Goal: Task Accomplishment & Management: Manage account settings

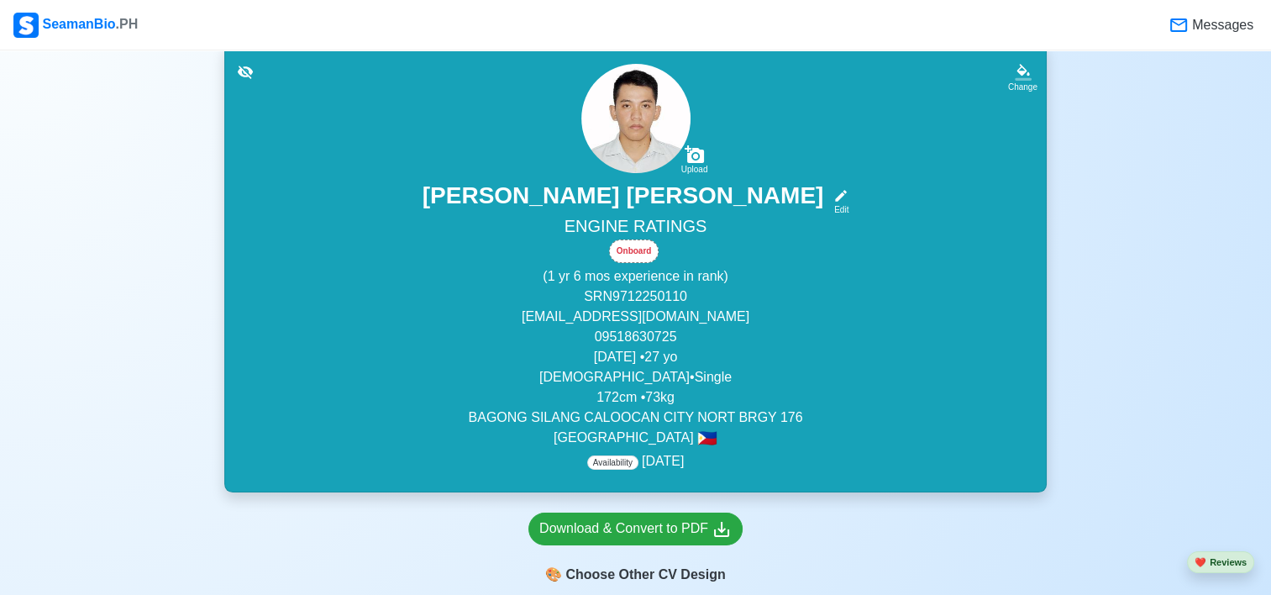
scroll to position [125, 0]
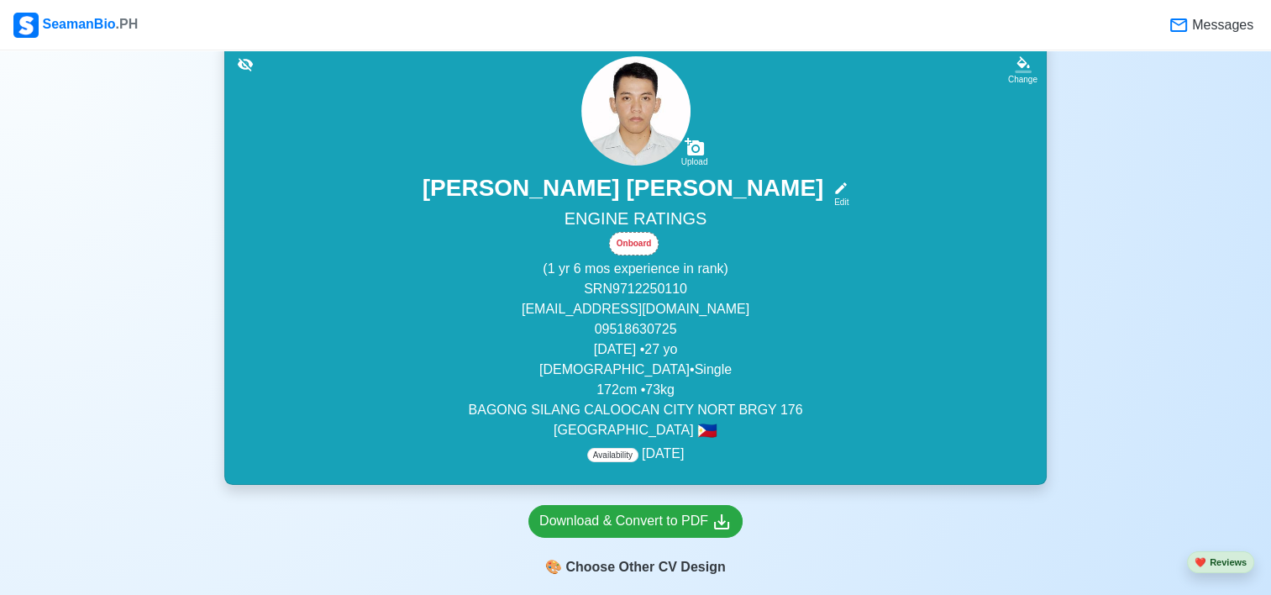
click at [621, 459] on span "Availability" at bounding box center [612, 455] width 51 height 14
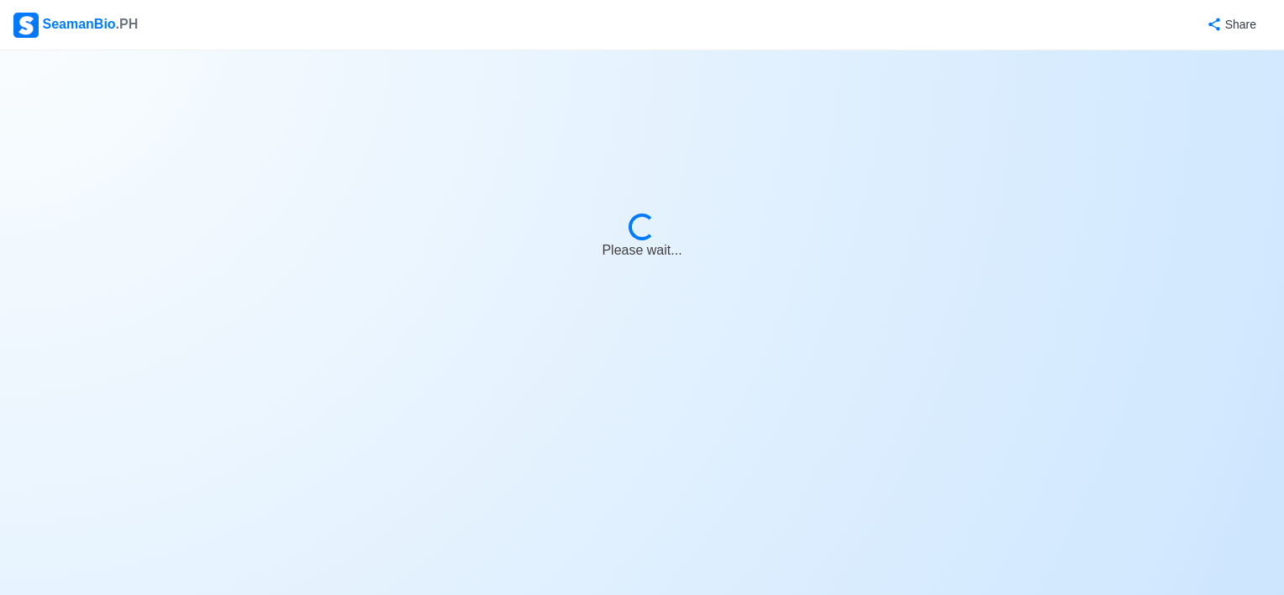
select select "Onboard"
select select "Visible for Hiring"
select select "Single"
select select "[DEMOGRAPHIC_DATA]"
select select "PH"
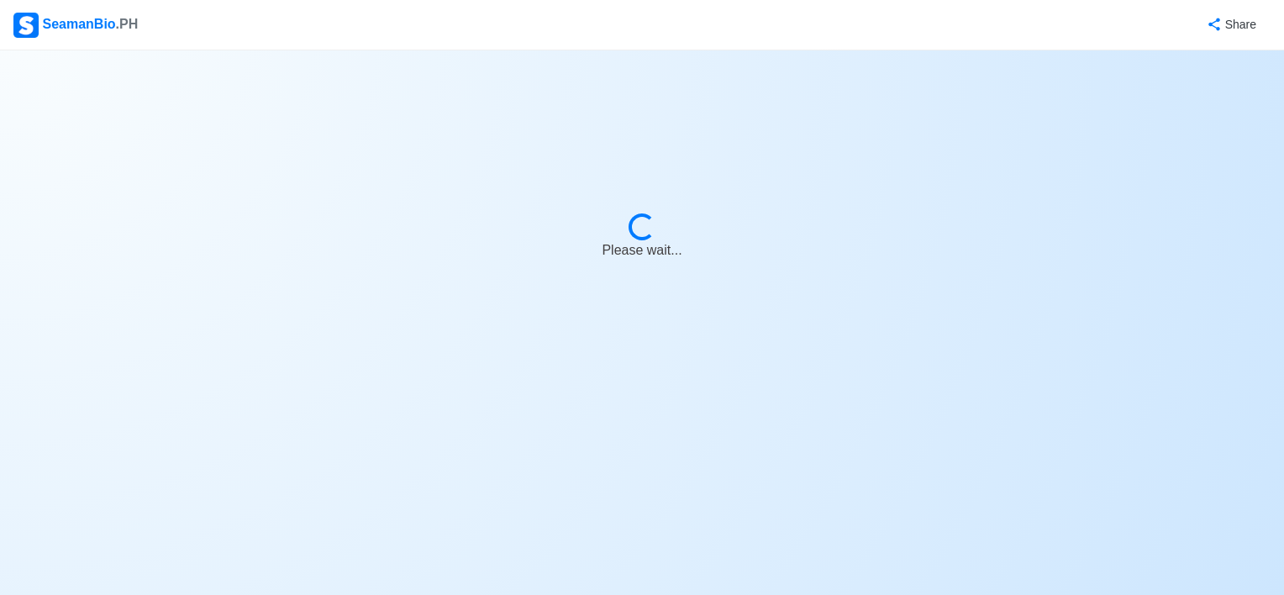
select select "1"
select select "6"
select select "1772294400000"
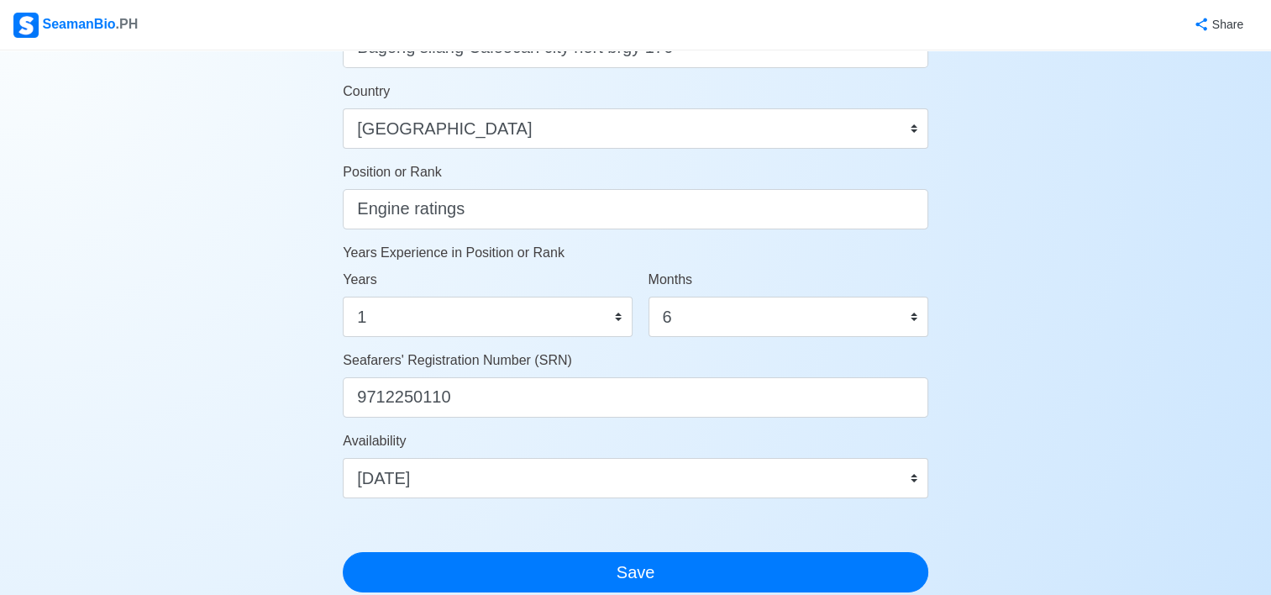
scroll to position [778, 0]
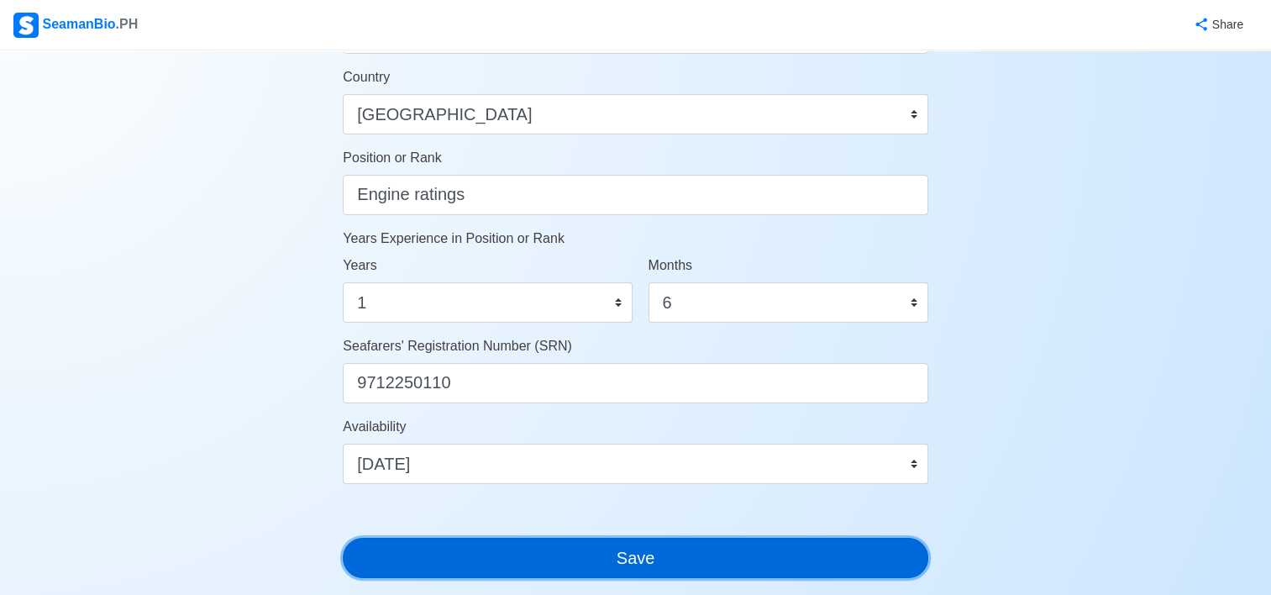
click at [781, 566] on button "Save" at bounding box center [636, 558] width 586 height 40
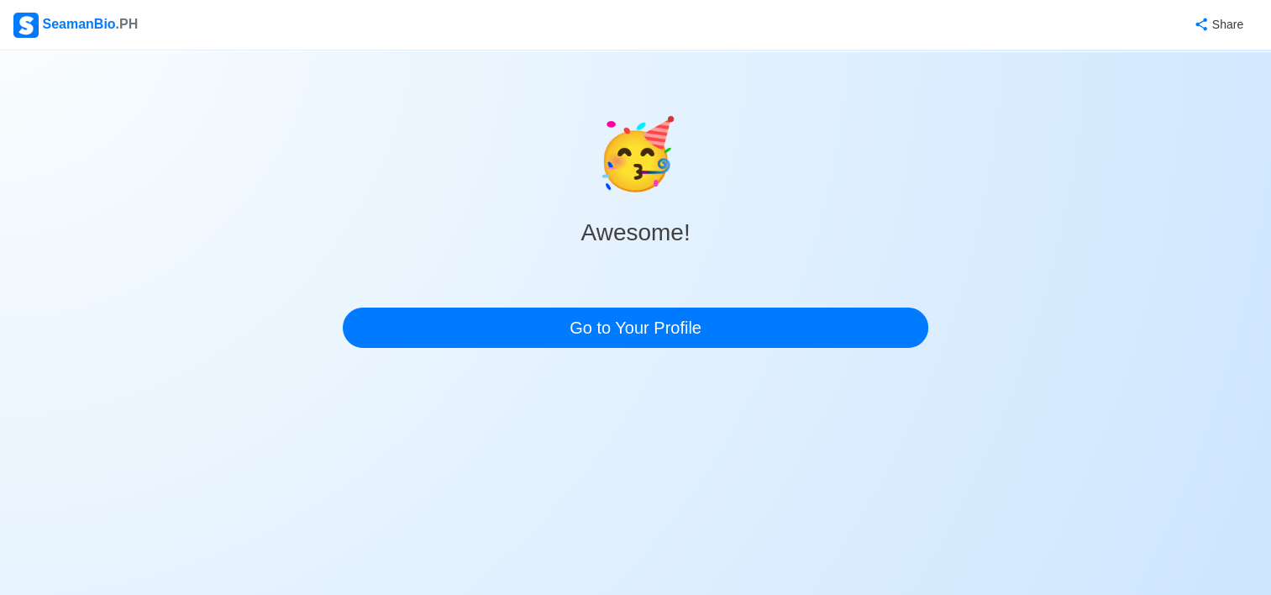
scroll to position [0, 0]
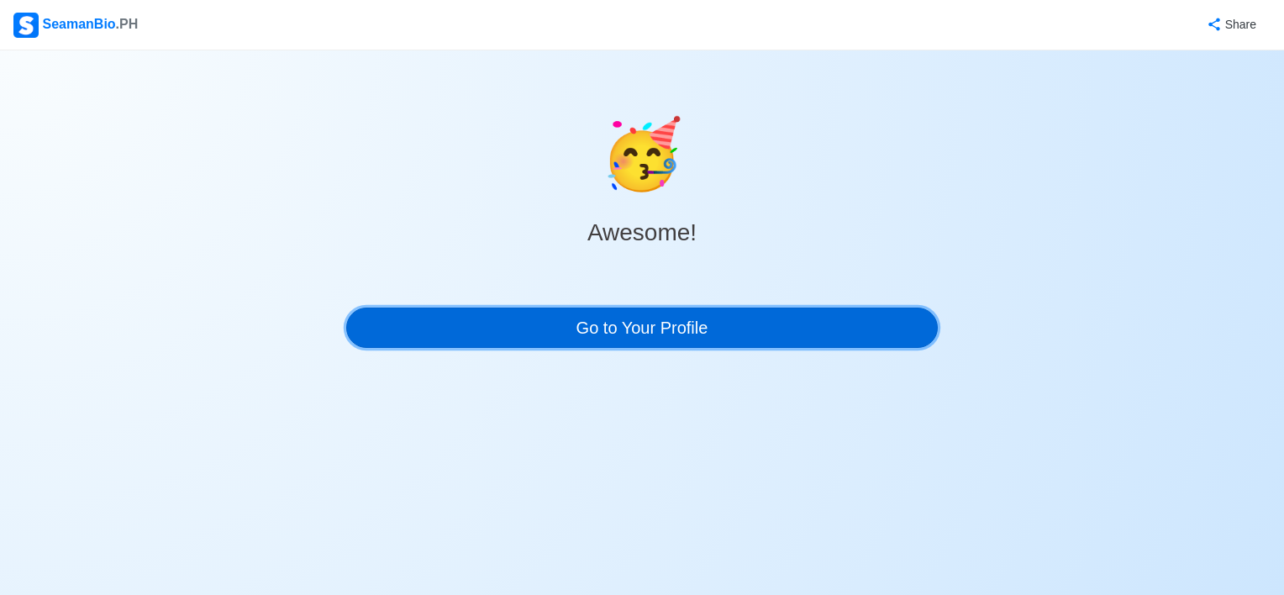
click at [836, 322] on link "Go to Your Profile" at bounding box center [641, 328] width 591 height 40
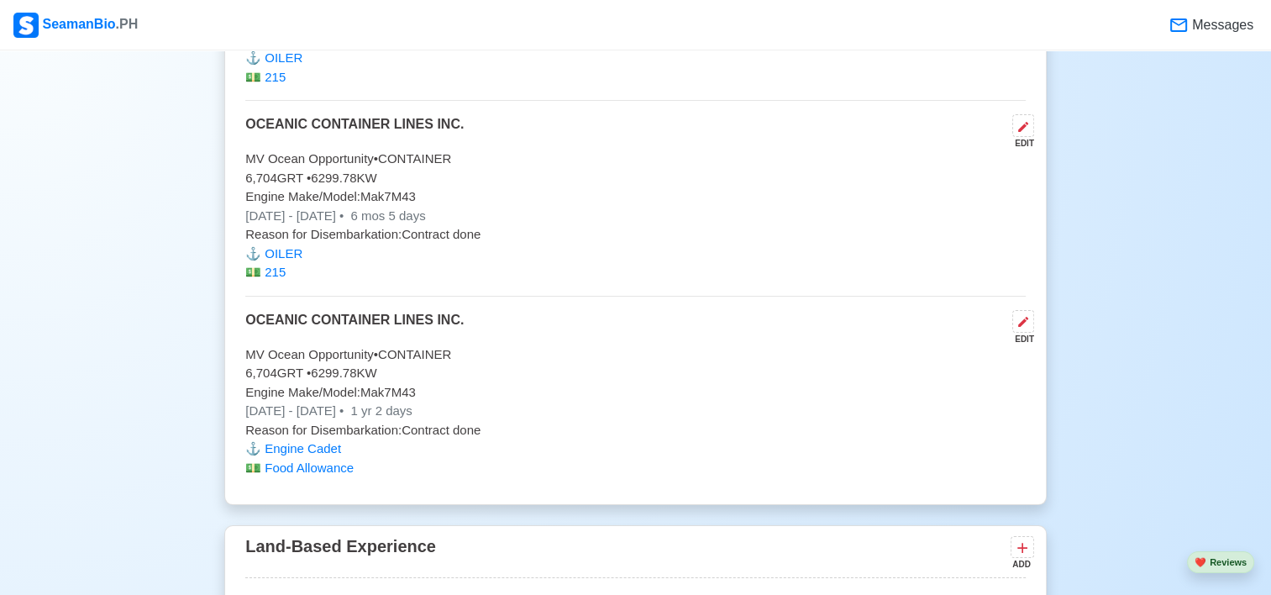
scroll to position [4088, 0]
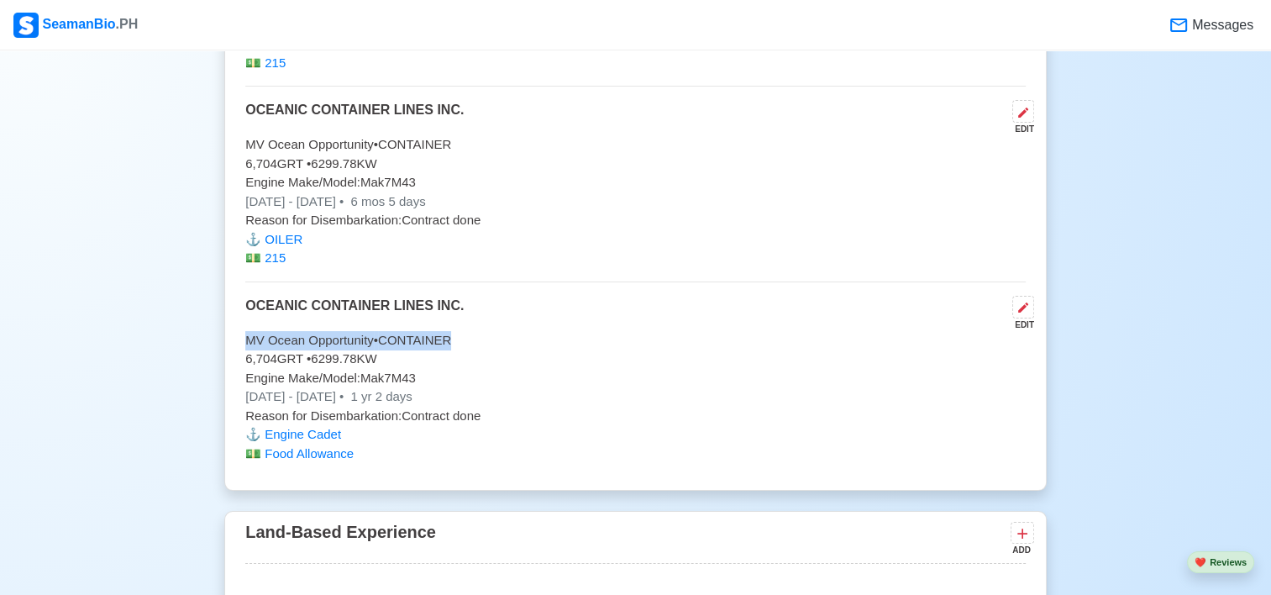
drag, startPoint x: 242, startPoint y: 329, endPoint x: 458, endPoint y: 337, distance: 216.1
click at [458, 337] on div "Sea-Based Experience 3 Last 30 experience. Auto sort by Sign On date. ADD OCEAN…" at bounding box center [635, 162] width 823 height 657
copy p "MV Ocean Opportunity • CONTAINER"
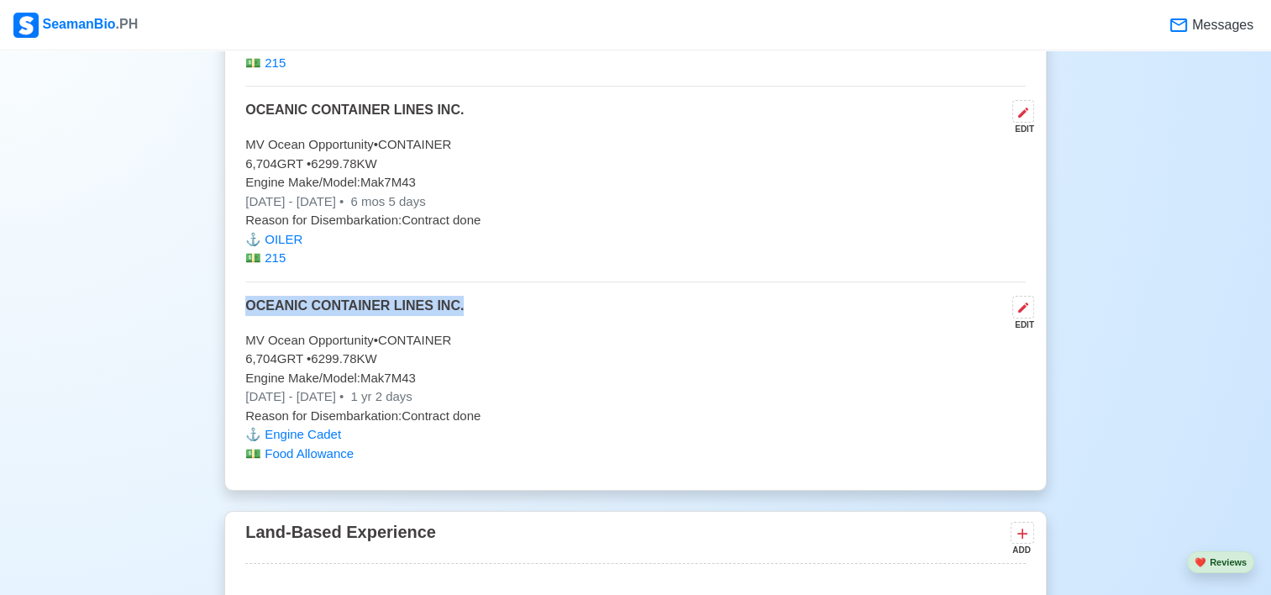
drag, startPoint x: 455, startPoint y: 302, endPoint x: 242, endPoint y: 306, distance: 212.6
click at [242, 306] on div "Sea-Based Experience 3 Last 30 experience. Auto sort by Sign On date. ADD OCEAN…" at bounding box center [635, 162] width 823 height 657
copy p "OCEANIC CONTAINER LINES INC."
